Goal: Task Accomplishment & Management: Complete application form

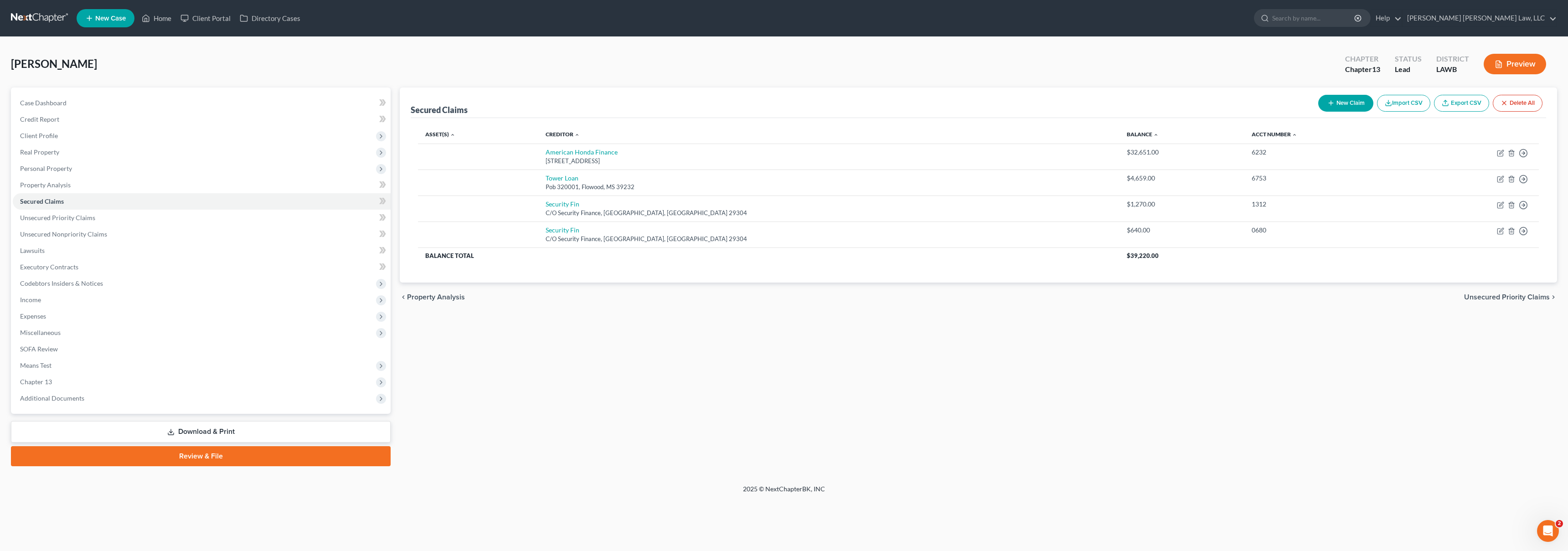
click at [46, 18] on link at bounding box center [40, 18] width 58 height 16
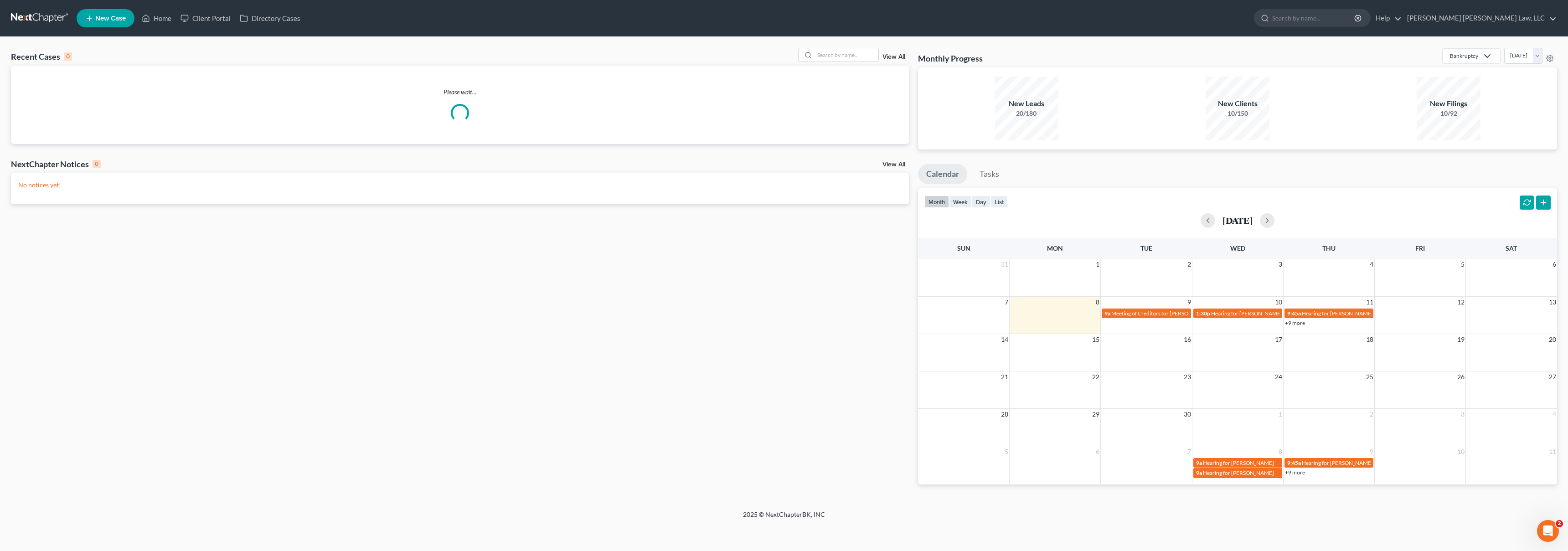
click at [108, 18] on span "New Case" at bounding box center [111, 18] width 30 height 7
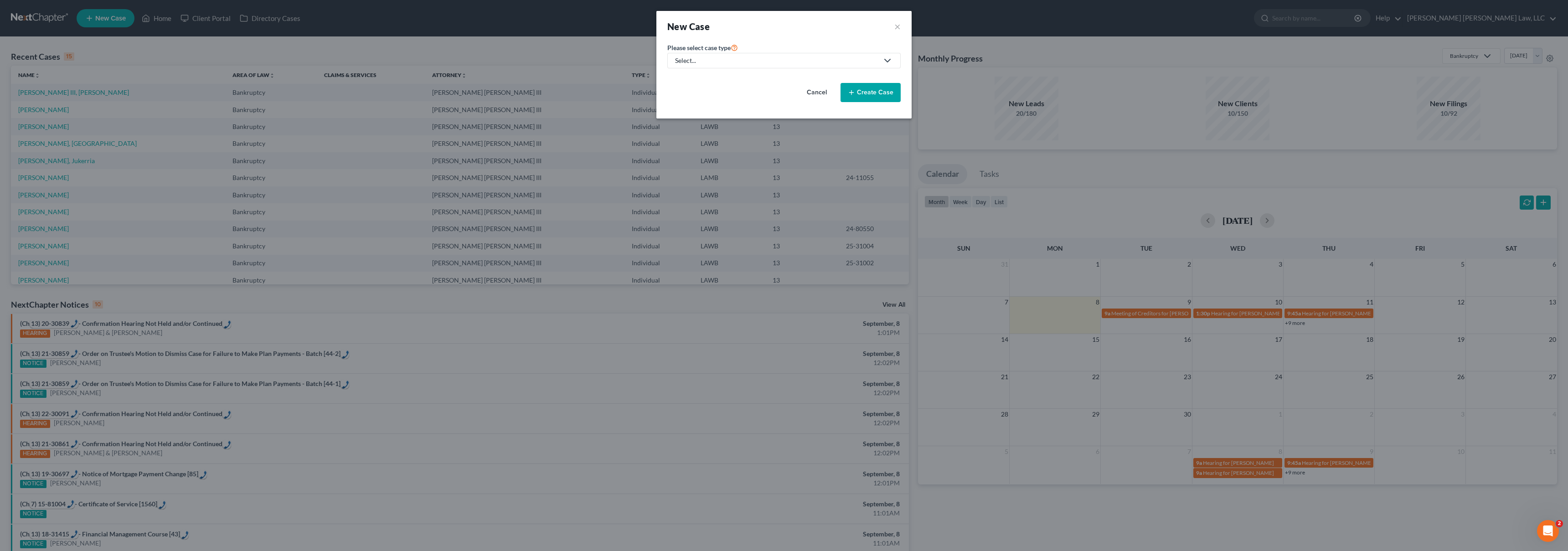
click at [766, 65] on link "Select..." at bounding box center [783, 60] width 233 height 15
click at [720, 74] on link "Bankruptcy" at bounding box center [716, 79] width 99 height 14
select select "36"
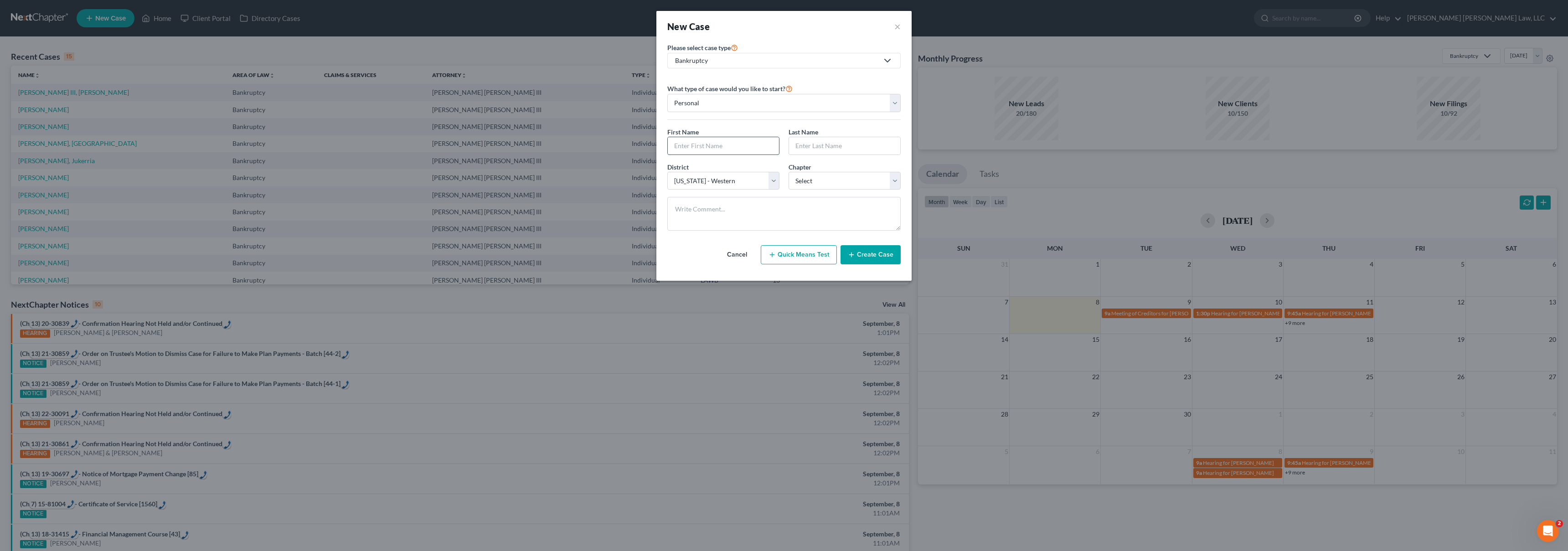
click at [699, 142] on input "text" at bounding box center [723, 146] width 111 height 17
type input "Brenisha"
type input "[PERSON_NAME]"
click at [827, 180] on select "Select 7 11 12 13" at bounding box center [844, 181] width 112 height 18
select select "3"
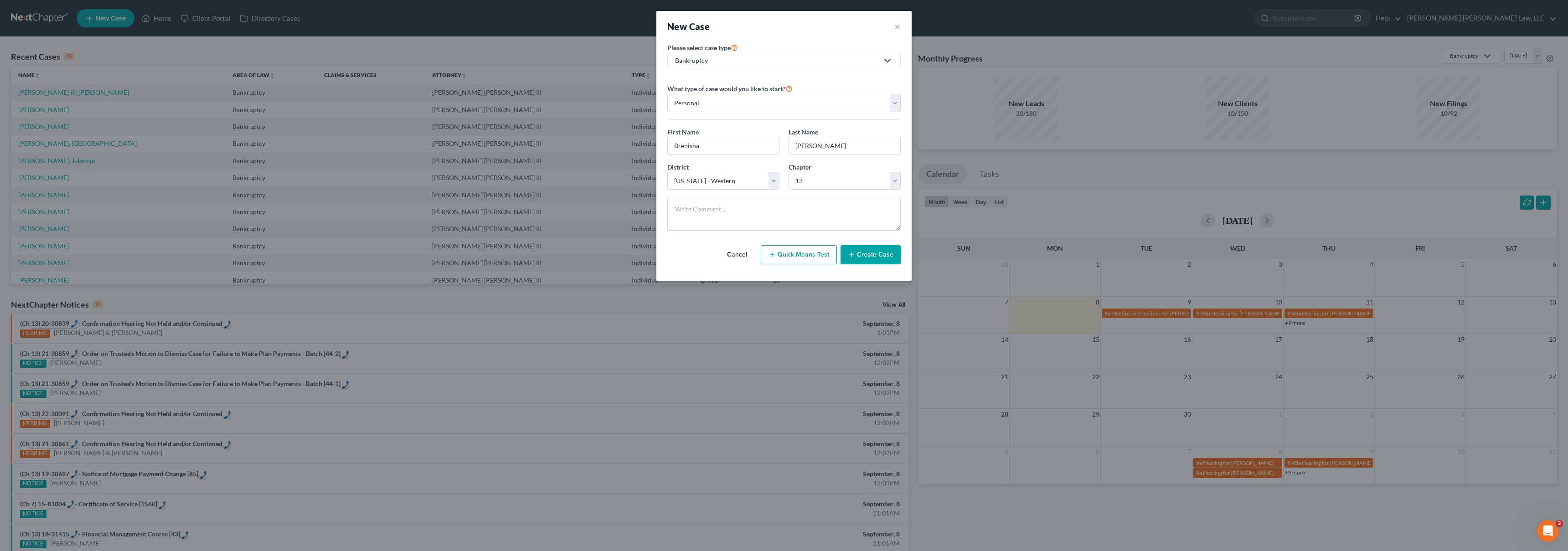
click at [884, 257] on button "Create Case" at bounding box center [870, 254] width 60 height 19
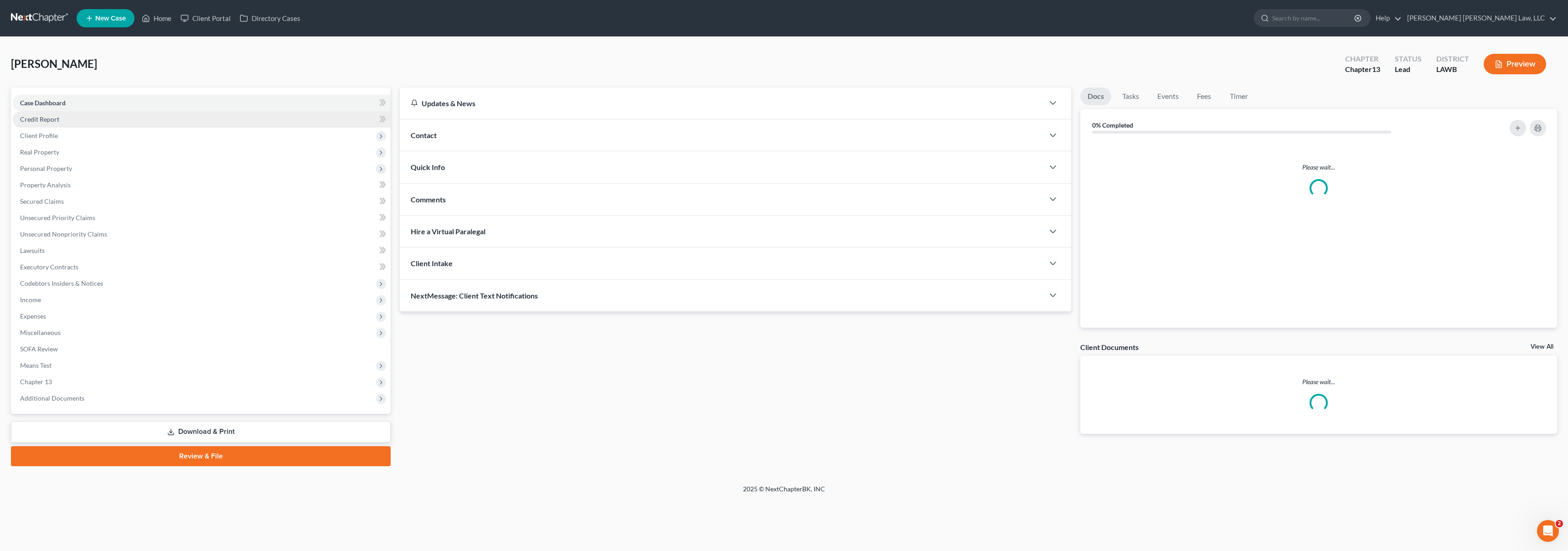
click at [63, 119] on link "Credit Report" at bounding box center [201, 119] width 378 height 16
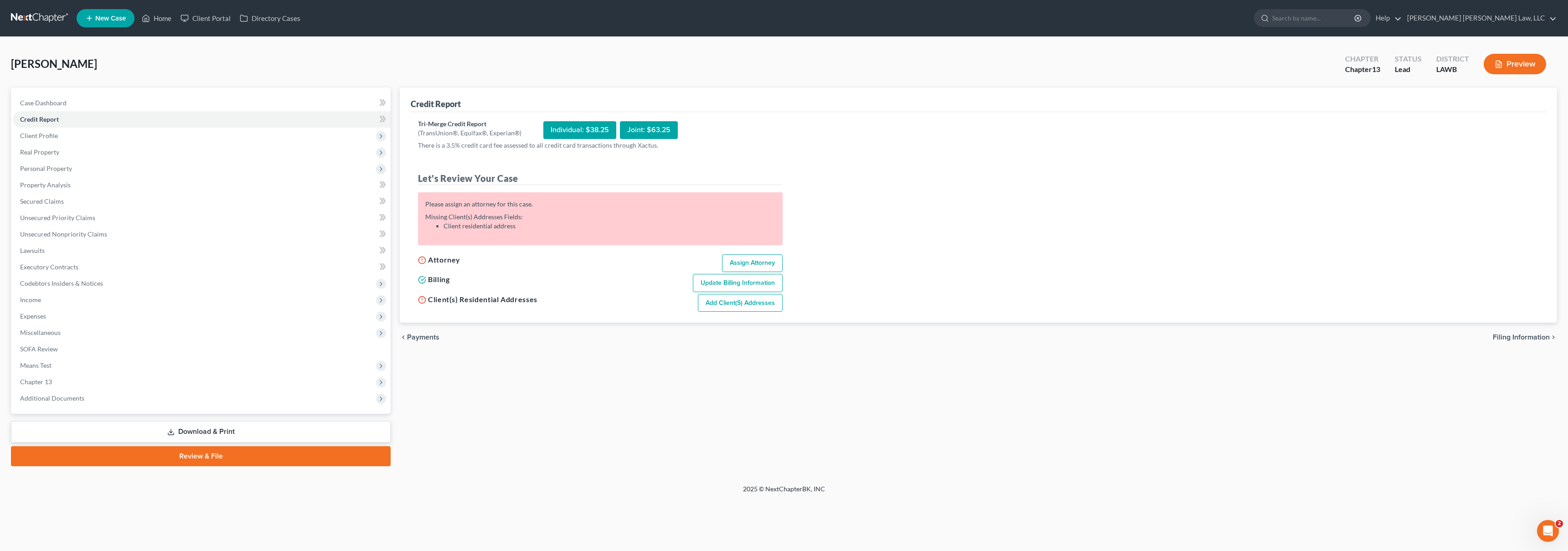
click at [729, 262] on link "Assign Attorney" at bounding box center [752, 264] width 61 height 18
select select "1"
select select "0"
select select "3"
select select "36"
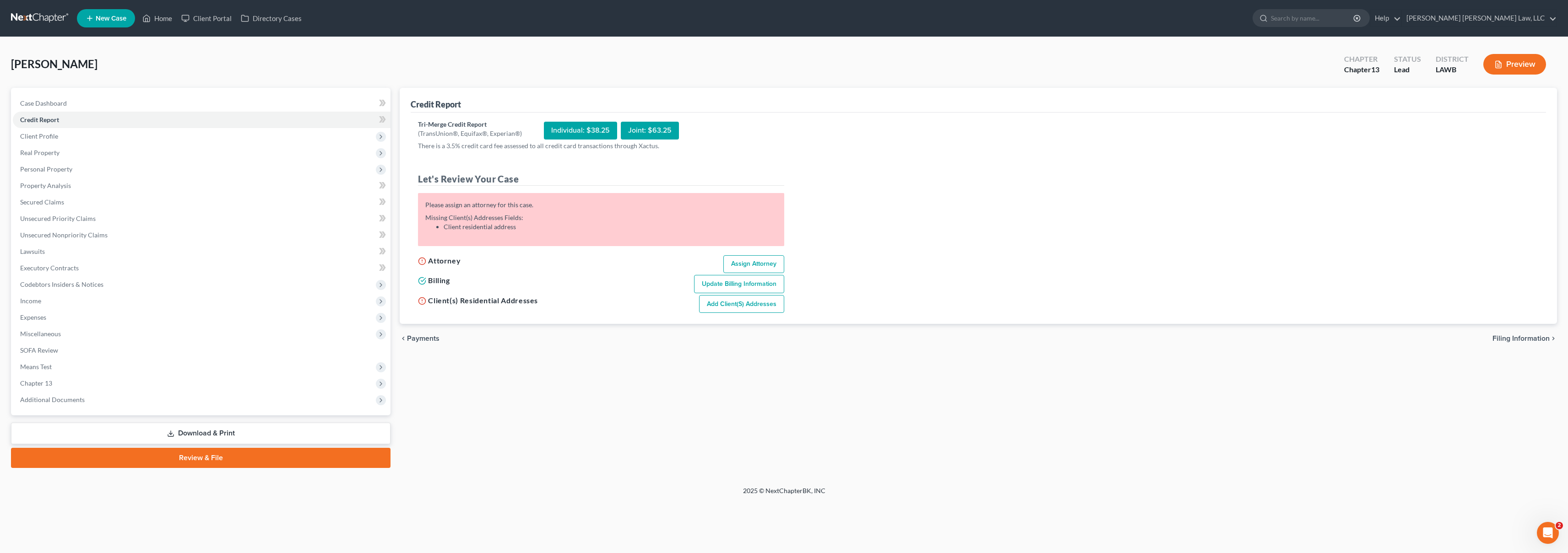
select select "19"
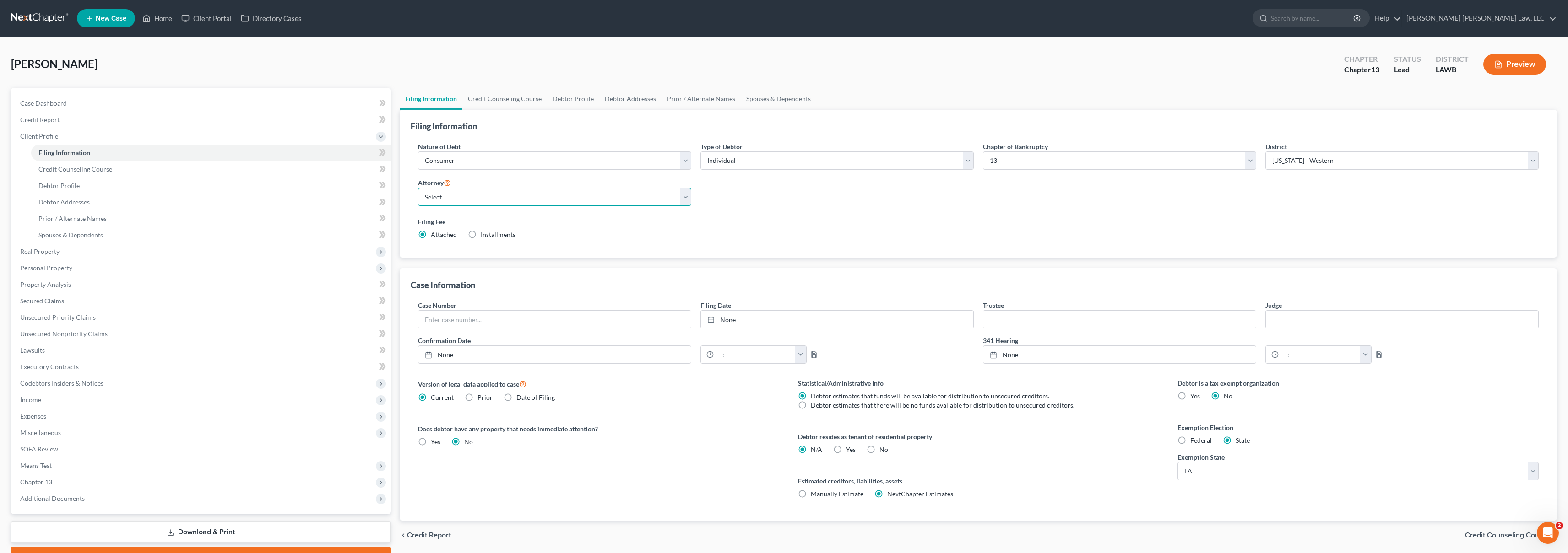
click at [595, 205] on select "Select [PERSON_NAME] [PERSON_NAME] III - LAWB [PERSON_NAME] [PERSON_NAME] III -…" at bounding box center [554, 197] width 273 height 18
select select "0"
click at [31, 116] on span "Credit Report" at bounding box center [40, 119] width 39 height 8
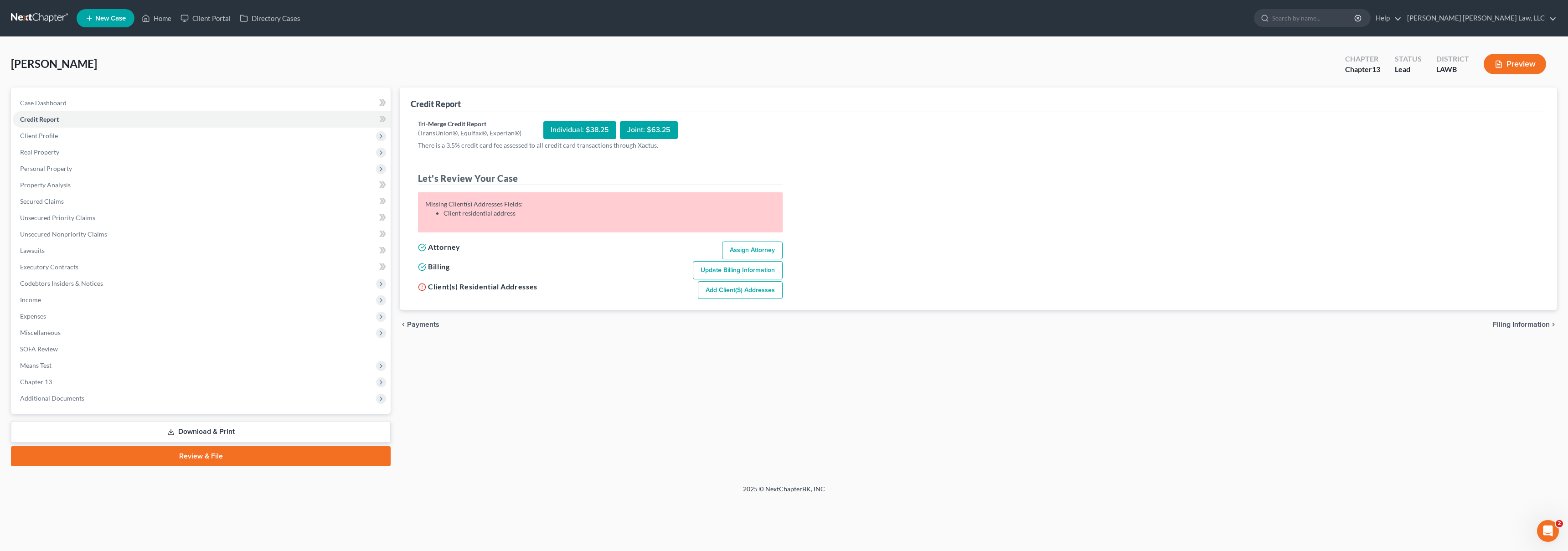
click at [710, 290] on link "Add Client(s) Addresses" at bounding box center [740, 290] width 85 height 18
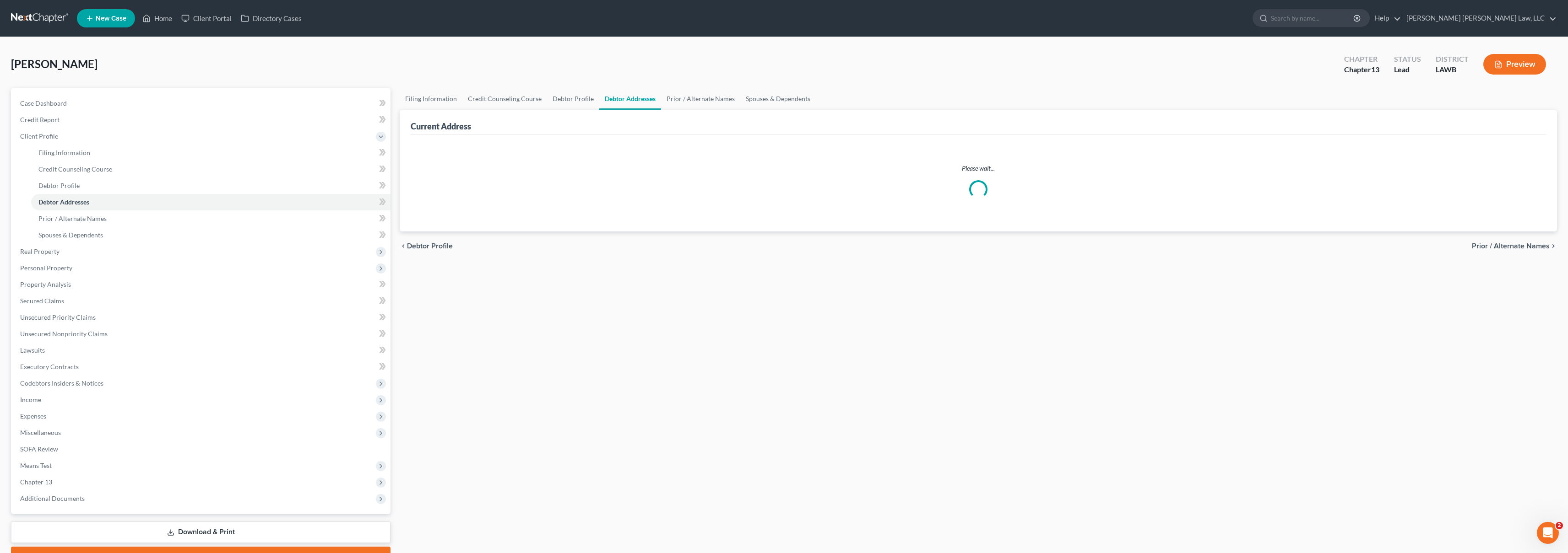
select select "0"
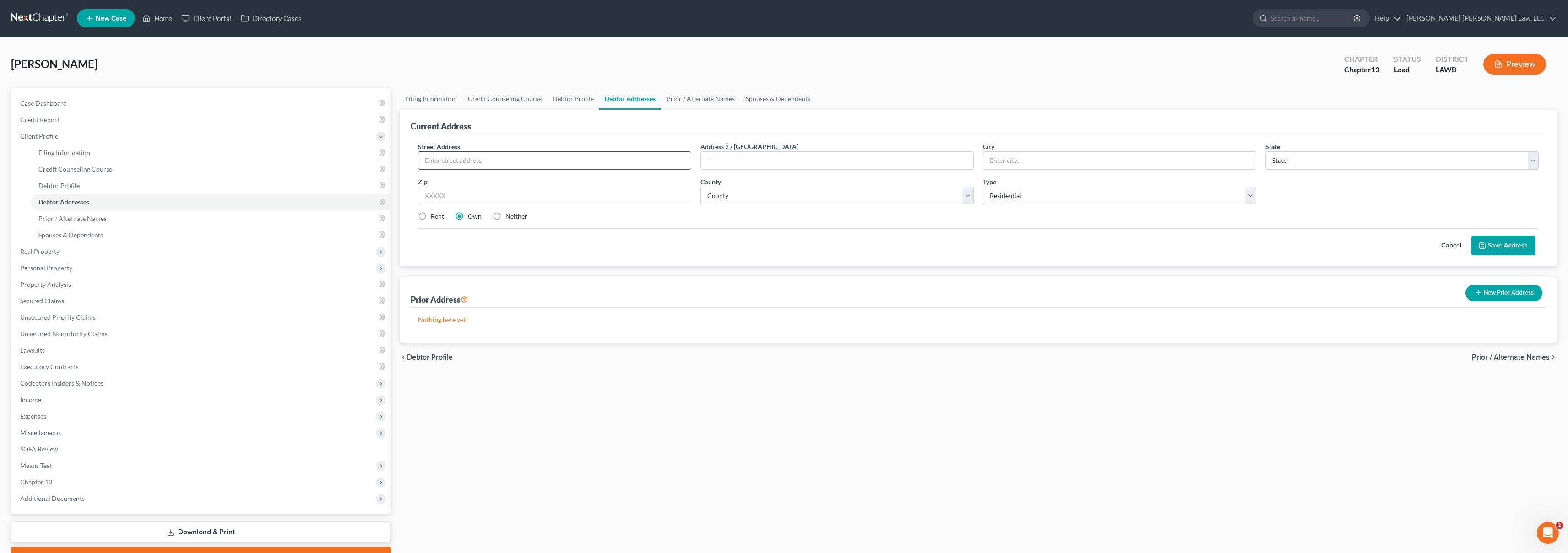
click at [524, 164] on input "text" at bounding box center [554, 161] width 273 height 17
type input "[STREET_ADDRESS][PERSON_NAME]"
type input "Monroe"
select select "19"
type input "71202"
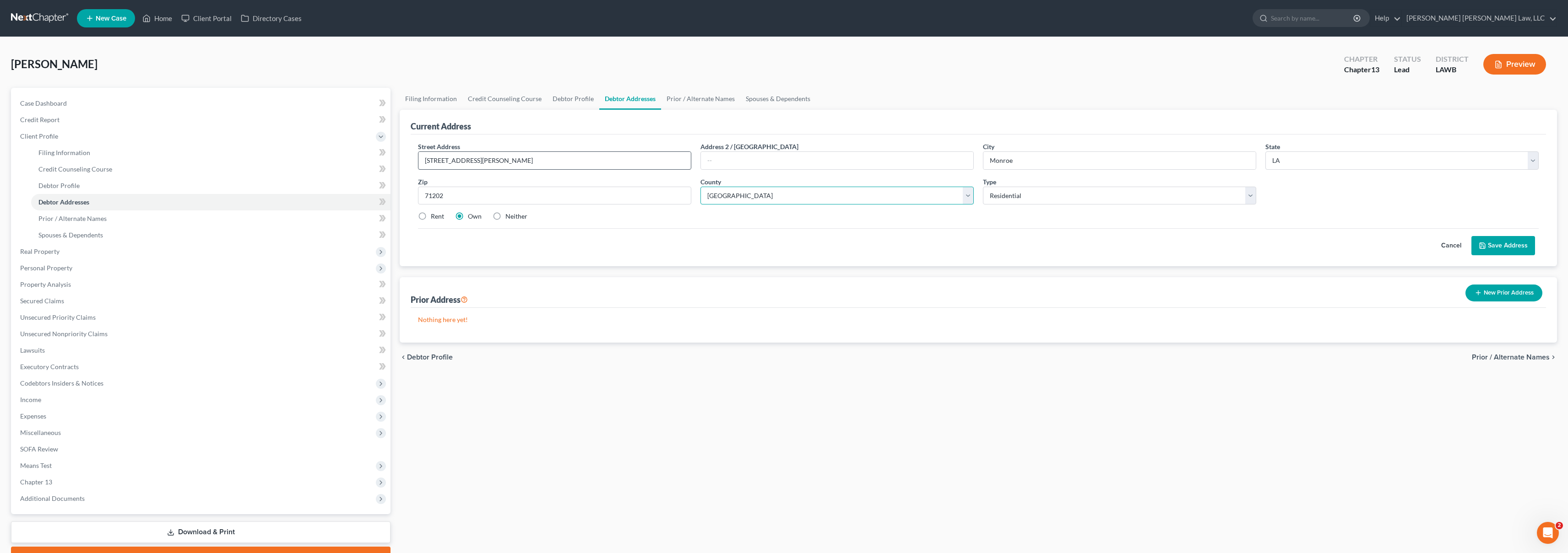
select select "36"
drag, startPoint x: 420, startPoint y: 218, endPoint x: 435, endPoint y: 218, distance: 15.0
click at [431, 218] on label "Rent" at bounding box center [438, 216] width 13 height 9
click at [435, 218] on input "Rent" at bounding box center [438, 215] width 6 height 6
radio input "true"
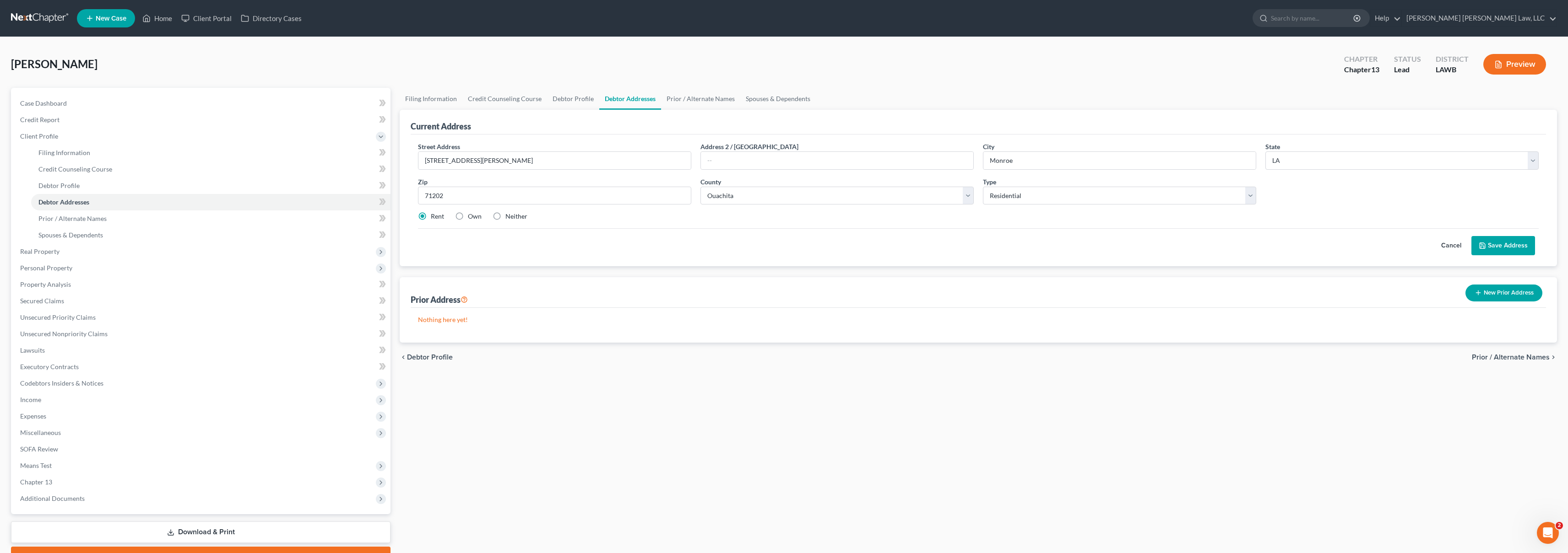
click at [1499, 244] on button "Save Address" at bounding box center [1503, 245] width 64 height 19
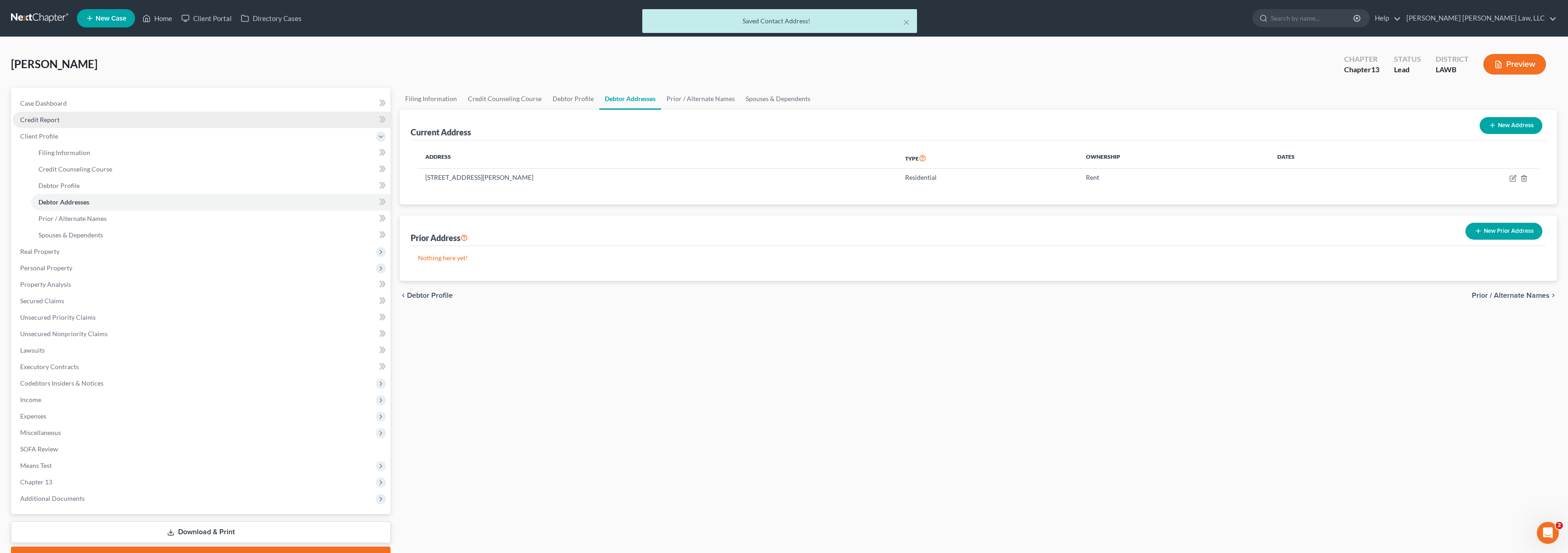
click at [62, 125] on link "Credit Report" at bounding box center [202, 120] width 378 height 16
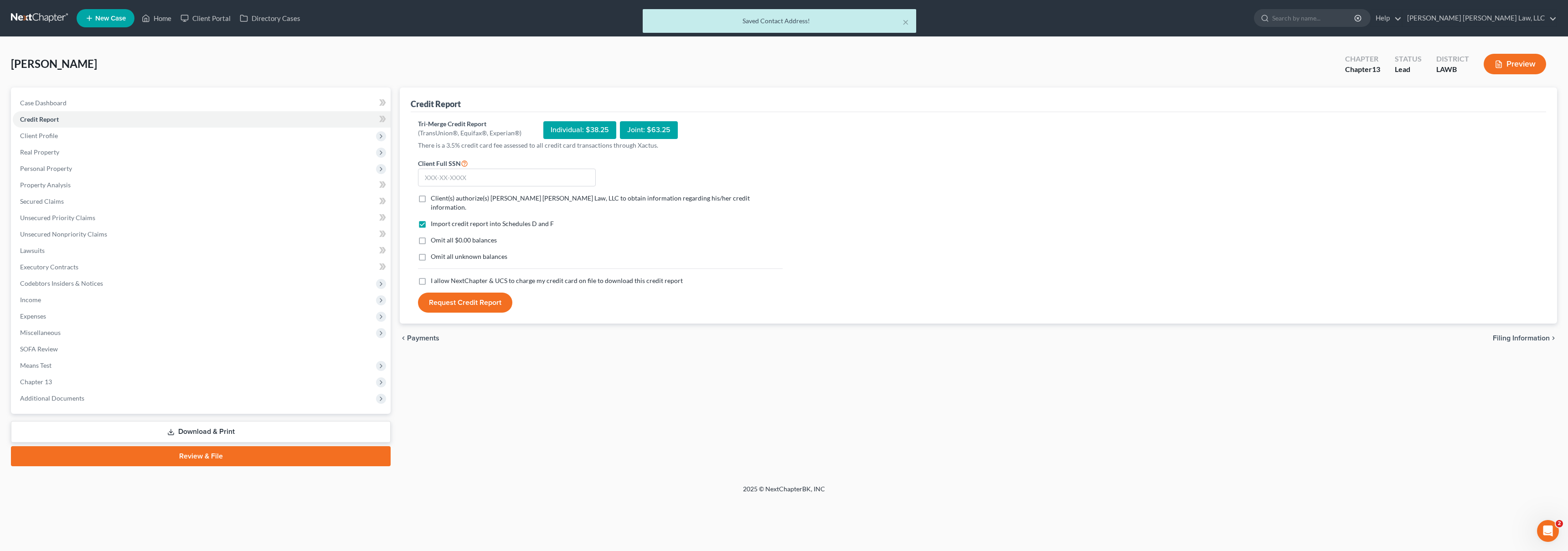
click at [431, 276] on label "I allow NextChapter & UCS to charge my credit card on file to download this cre…" at bounding box center [557, 281] width 252 height 9
click at [435, 276] on input "I allow NextChapter & UCS to charge my credit card on file to download this cre…" at bounding box center [438, 279] width 6 height 6
checkbox input "true"
click at [431, 252] on label "Omit all unknown balances" at bounding box center [469, 256] width 77 height 9
click at [435, 252] on input "Omit all unknown balances" at bounding box center [438, 255] width 6 height 6
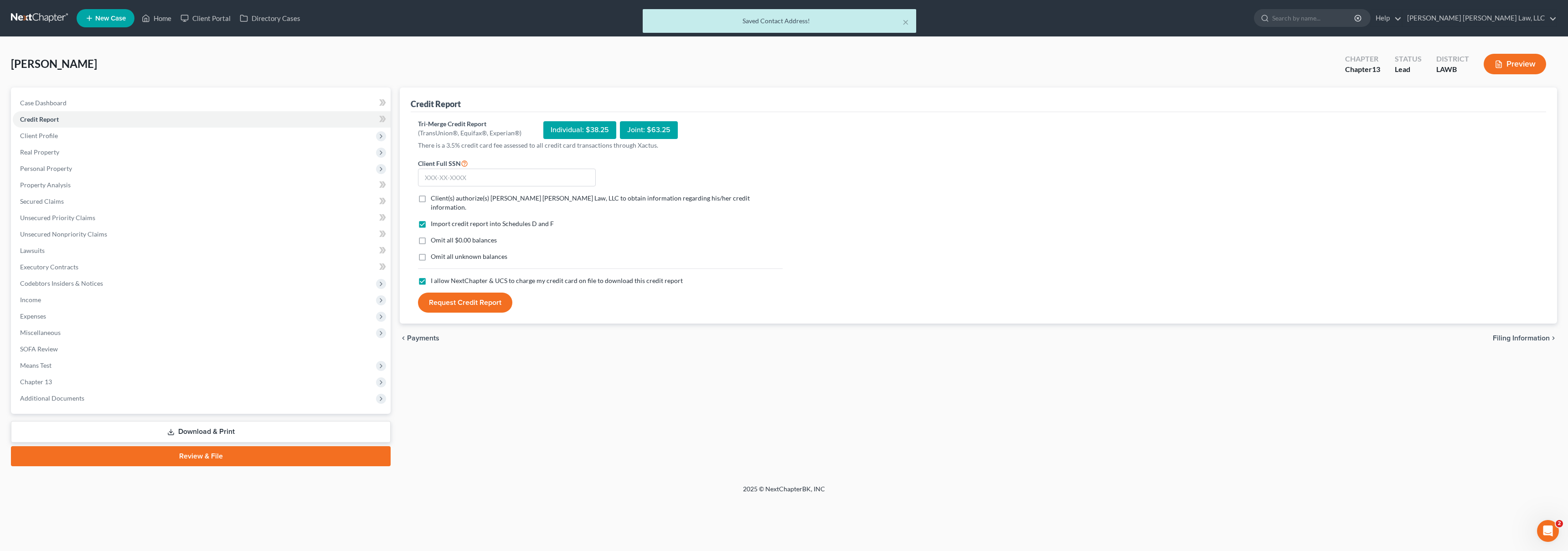
checkbox input "true"
click at [431, 236] on label "Omit all $0.00 balances" at bounding box center [464, 240] width 66 height 9
click at [435, 236] on input "Omit all $0.00 balances" at bounding box center [438, 239] width 6 height 6
checkbox input "true"
click at [431, 200] on label "Client(s) authorize(s) [PERSON_NAME] [PERSON_NAME] Law, LLC to obtain informati…" at bounding box center [607, 203] width 352 height 18
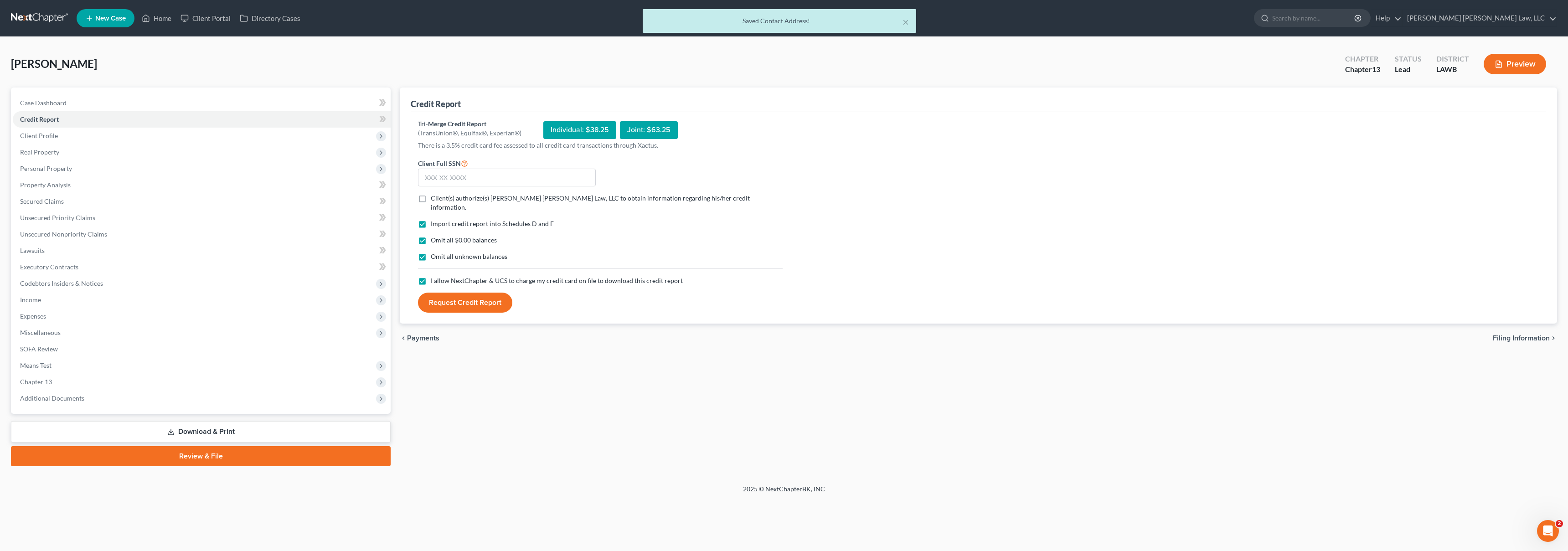
click at [435, 200] on input "Client(s) authorize(s) [PERSON_NAME] [PERSON_NAME] Law, LLC to obtain informati…" at bounding box center [438, 197] width 6 height 6
checkbox input "true"
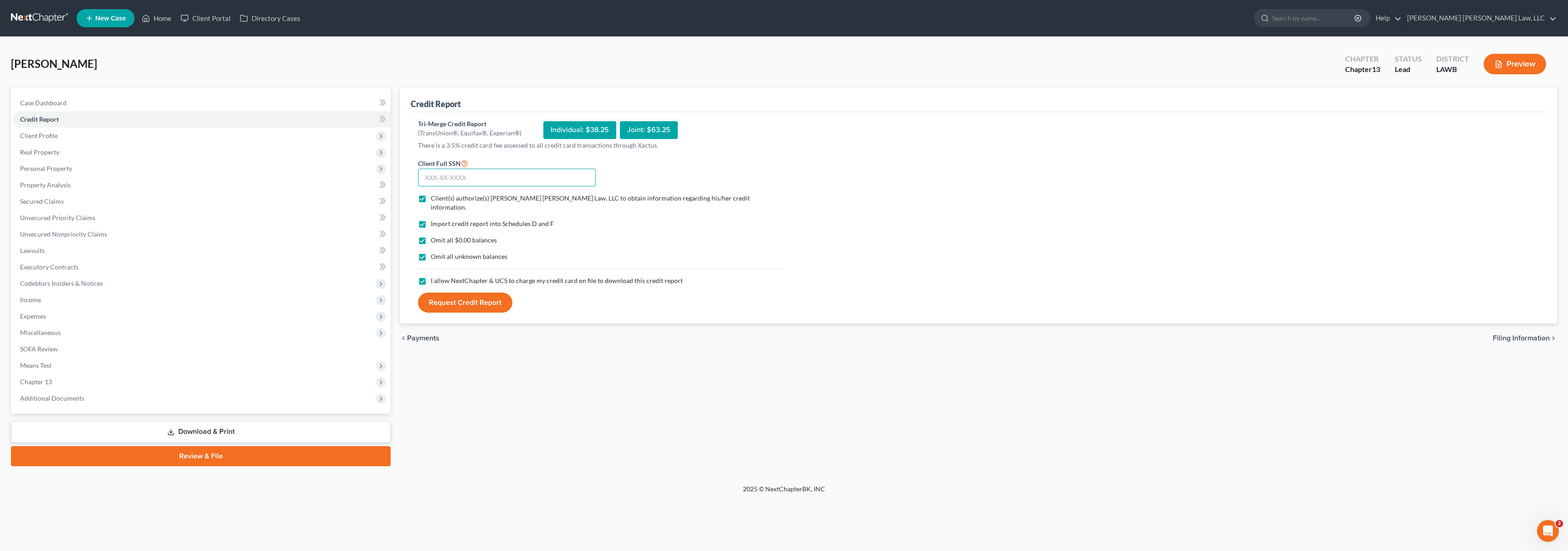
click at [440, 179] on input "text" at bounding box center [507, 178] width 178 height 18
type input "439-71-5868"
click at [461, 295] on button "Request Credit Report" at bounding box center [465, 303] width 94 height 20
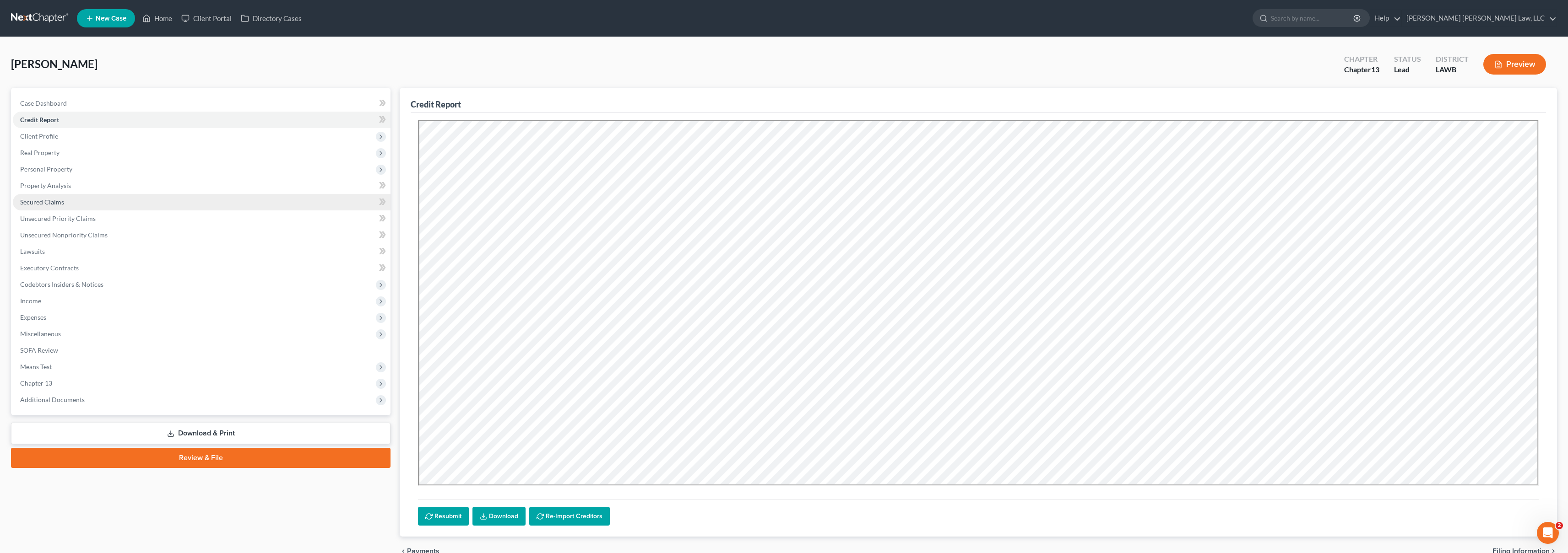
click at [142, 197] on link "Secured Claims" at bounding box center [202, 202] width 378 height 16
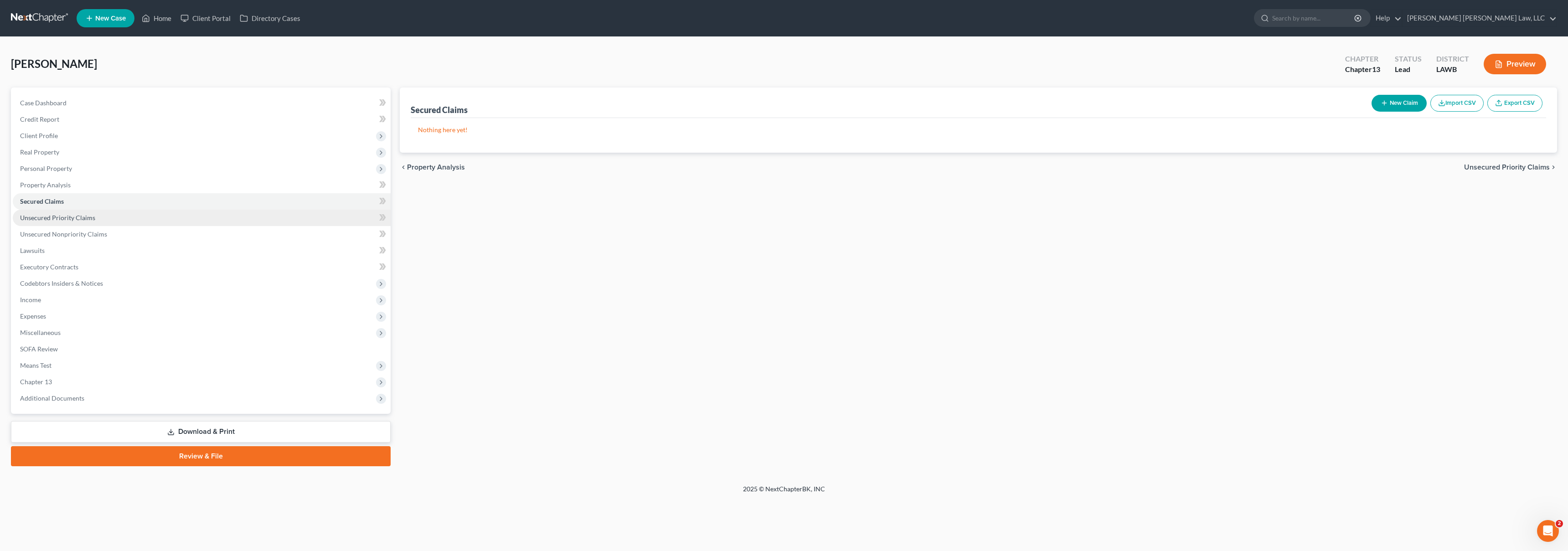
click at [79, 217] on span "Unsecured Priority Claims" at bounding box center [58, 217] width 75 height 8
click at [100, 237] on span "Unsecured Nonpriority Claims" at bounding box center [63, 234] width 87 height 8
